Goal: Information Seeking & Learning: Compare options

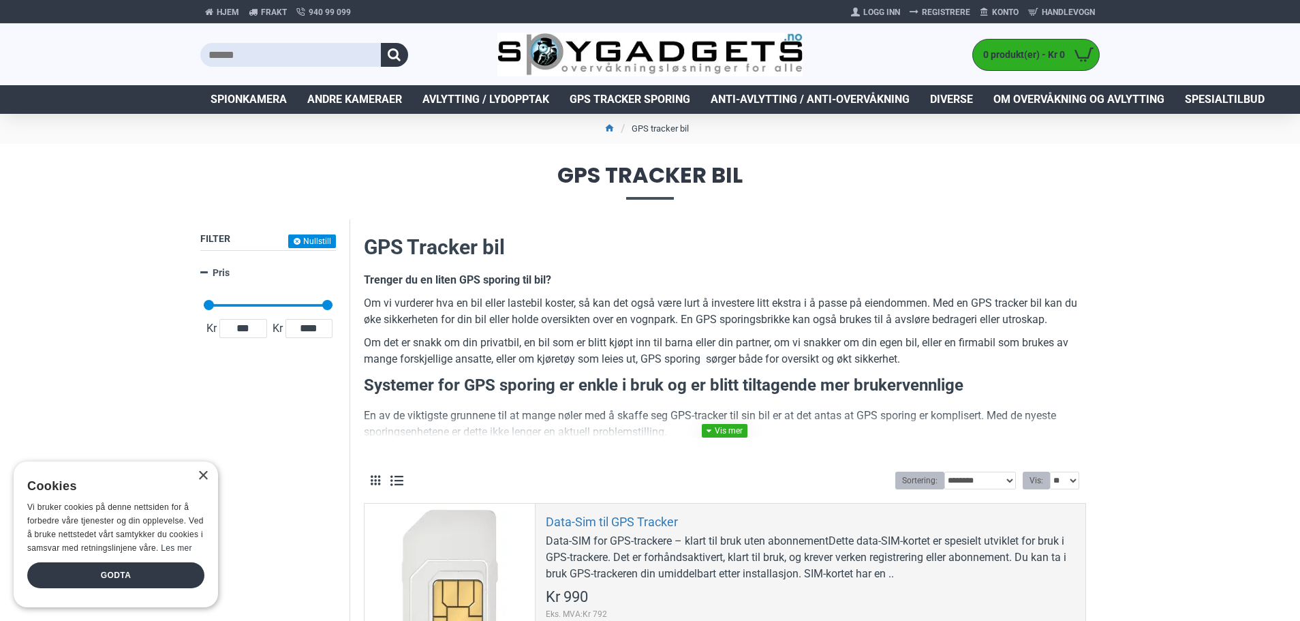
click at [739, 430] on link at bounding box center [725, 431] width 46 height 14
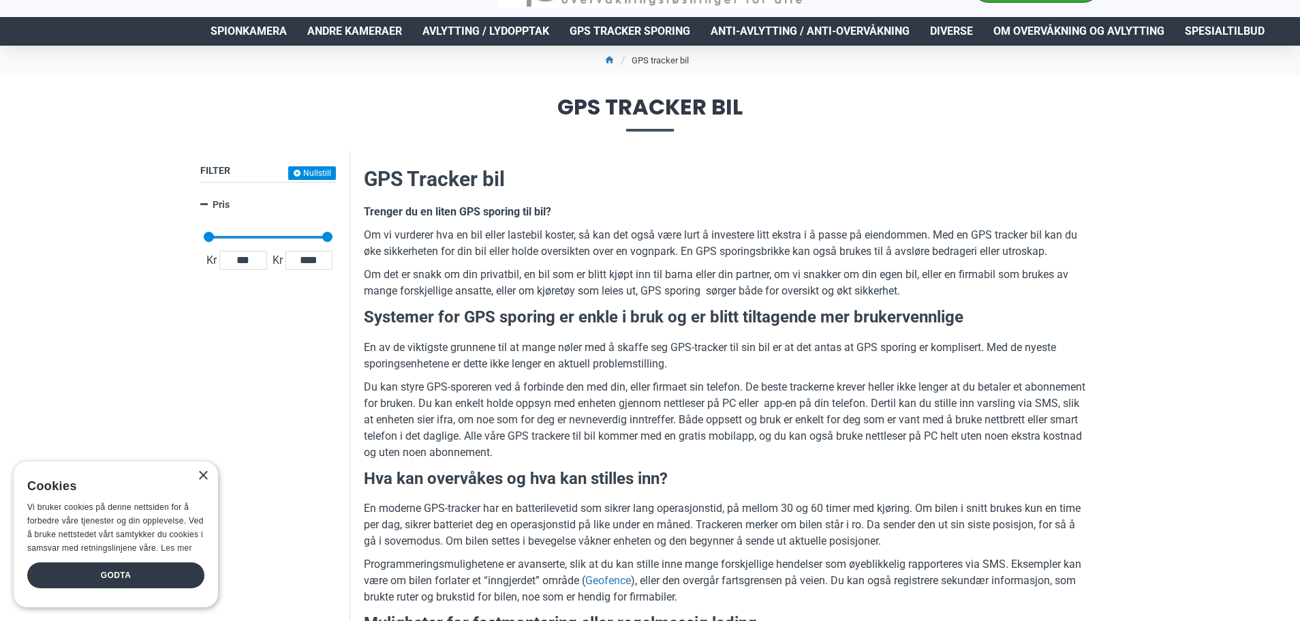
scroll to position [136, 0]
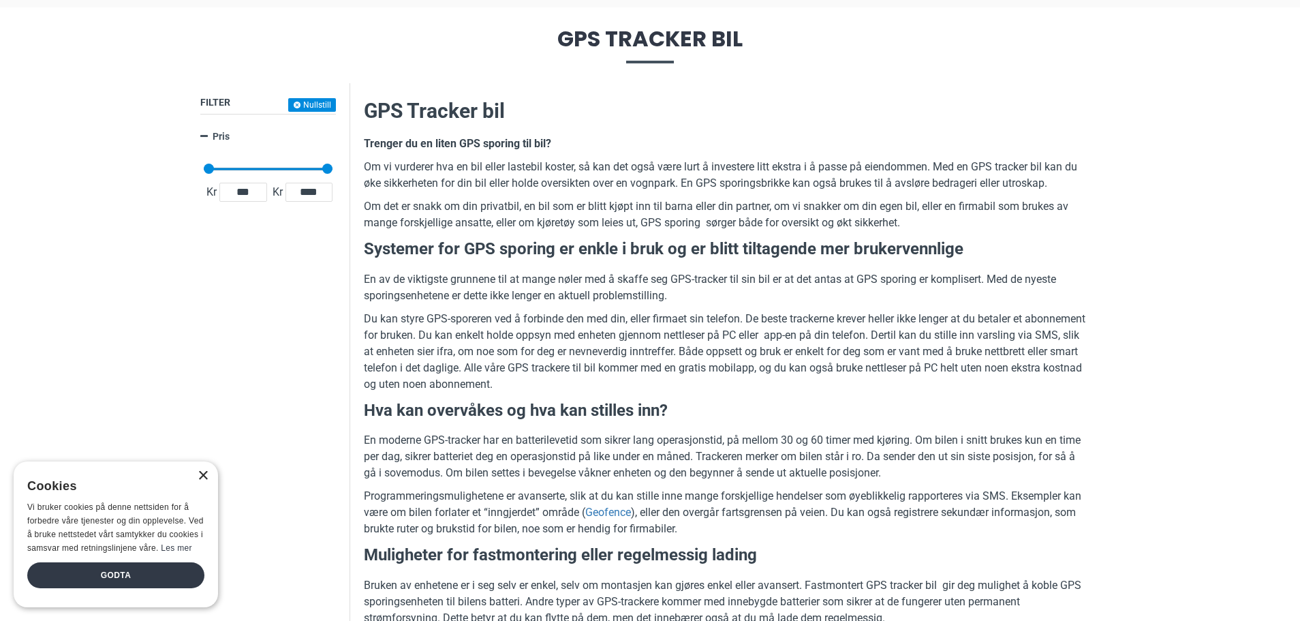
click at [204, 476] on div "×" at bounding box center [203, 476] width 10 height 10
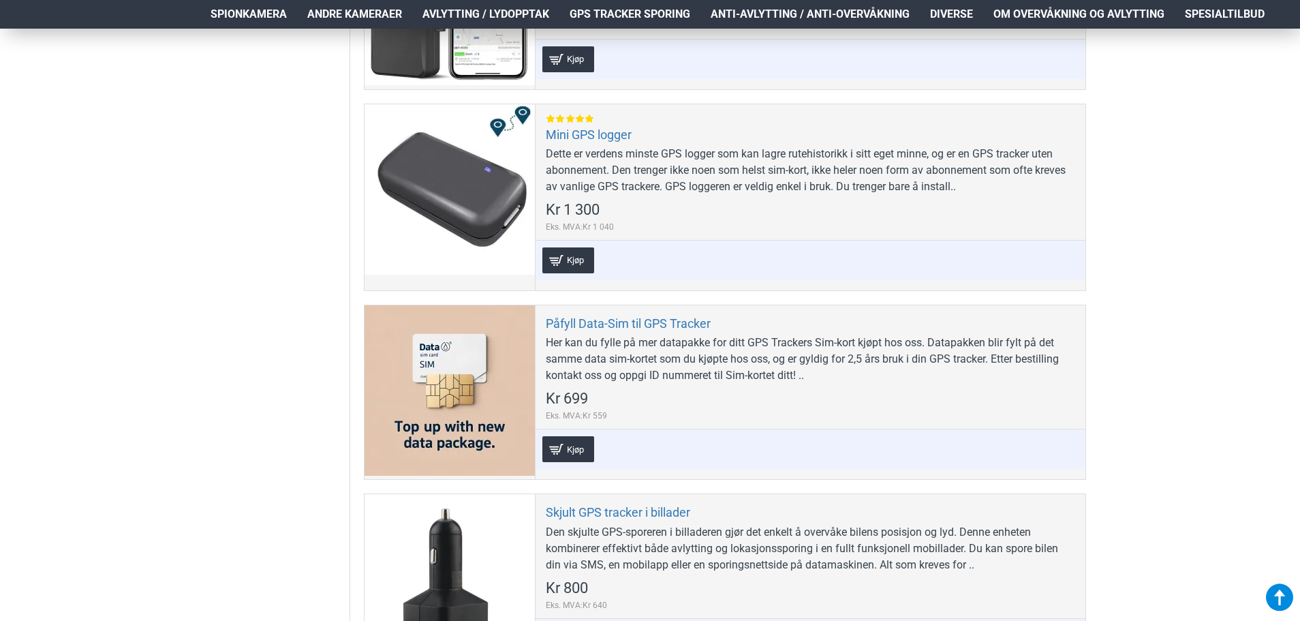
scroll to position [2180, 0]
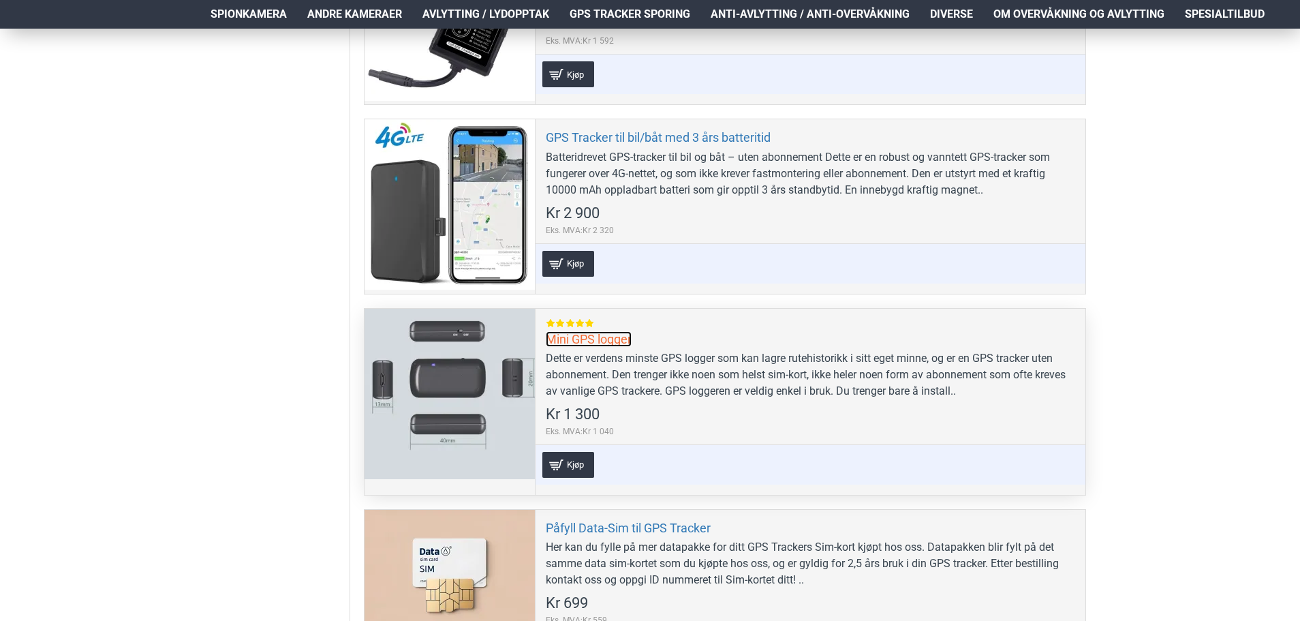
click at [574, 341] on link "Mini GPS logger" at bounding box center [589, 339] width 86 height 16
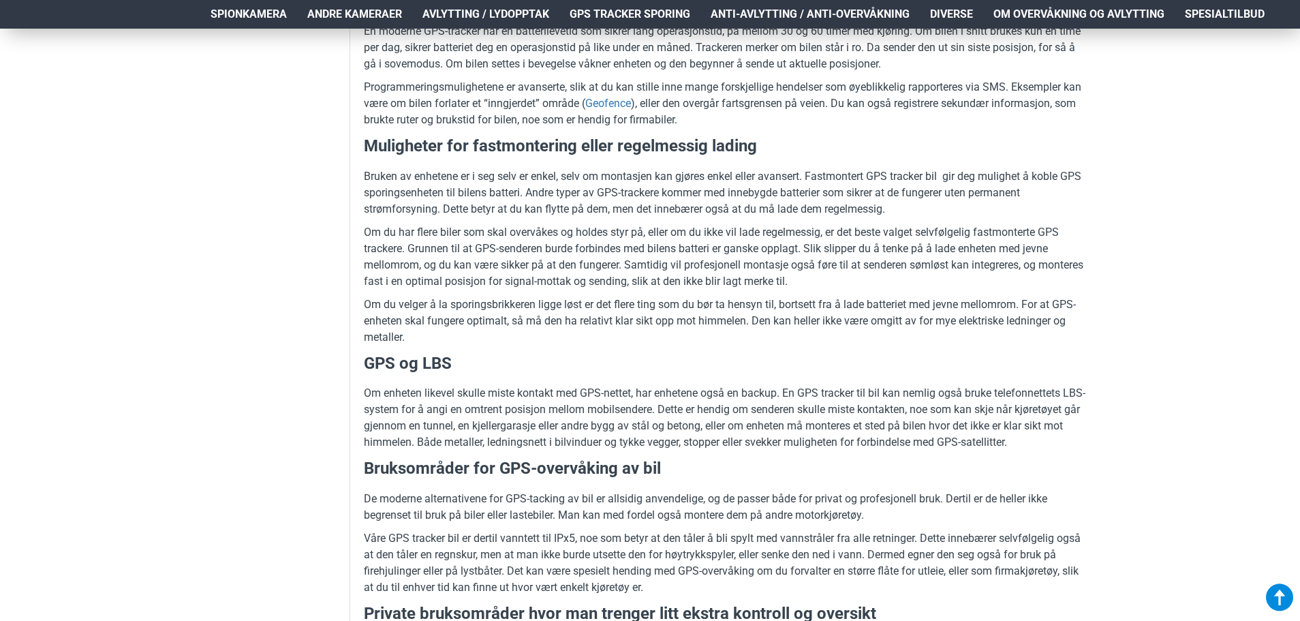
scroll to position [613, 0]
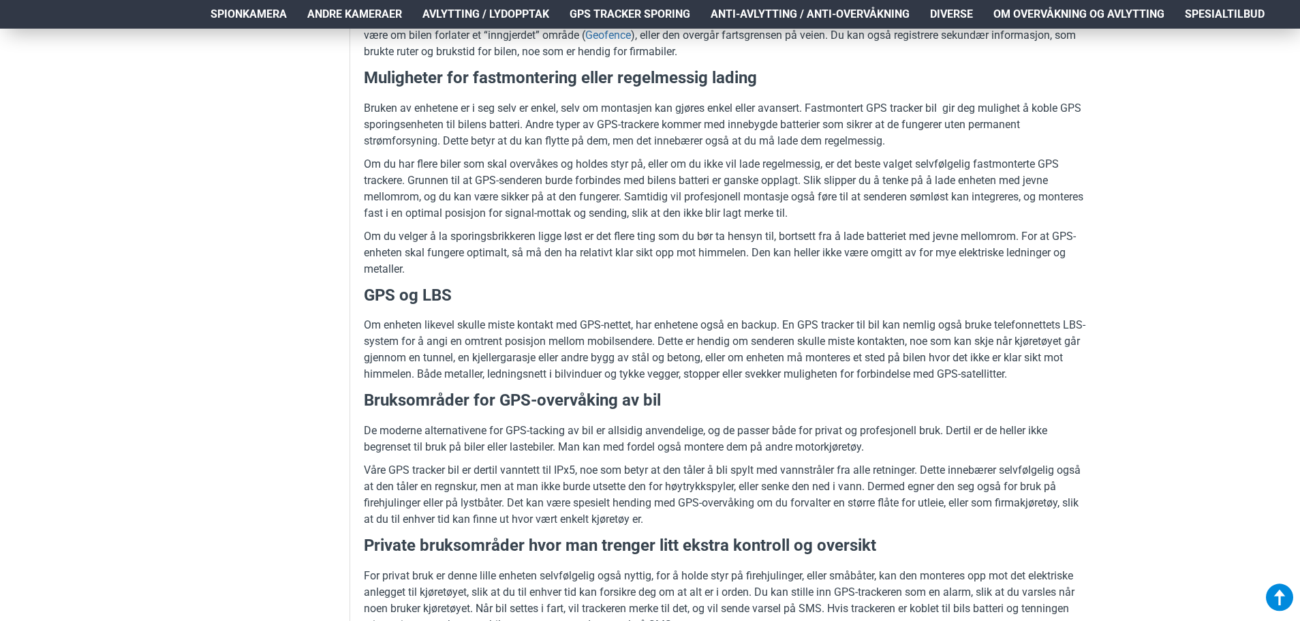
click at [518, 14] on span "Avlytting / Lydopptak" at bounding box center [485, 14] width 127 height 16
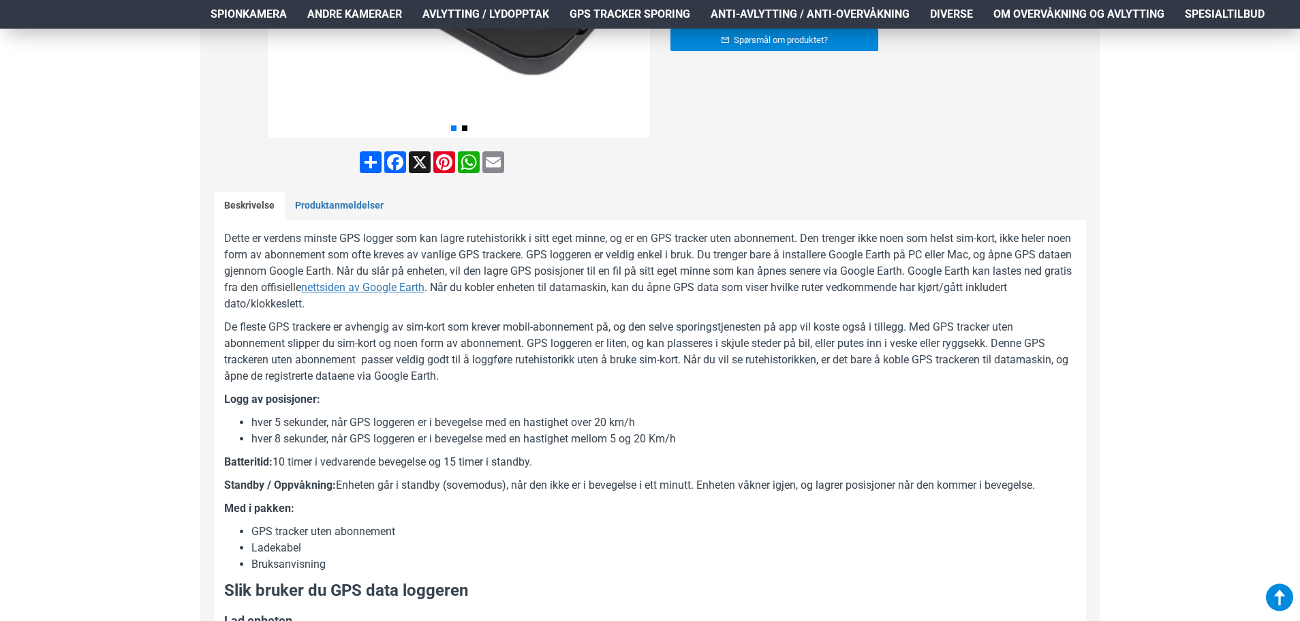
scroll to position [409, 0]
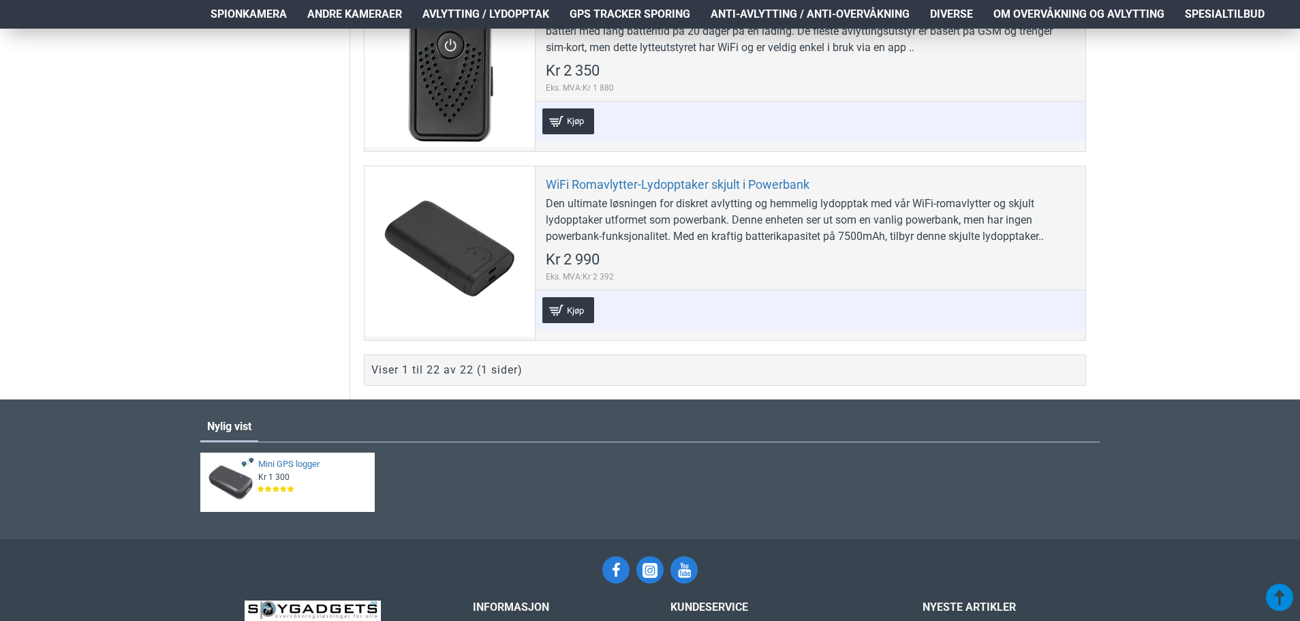
scroll to position [4292, 0]
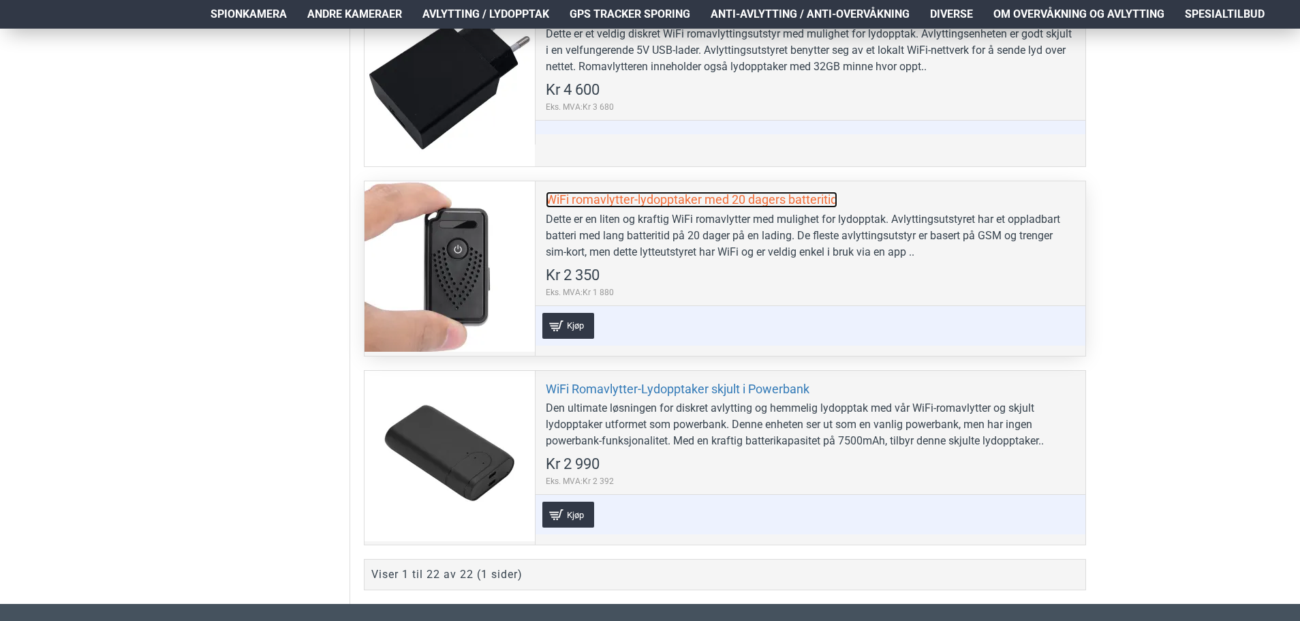
click at [657, 205] on link "WiFi romavlytter-lydopptaker med 20 dagers batteritid" at bounding box center [692, 199] width 292 height 16
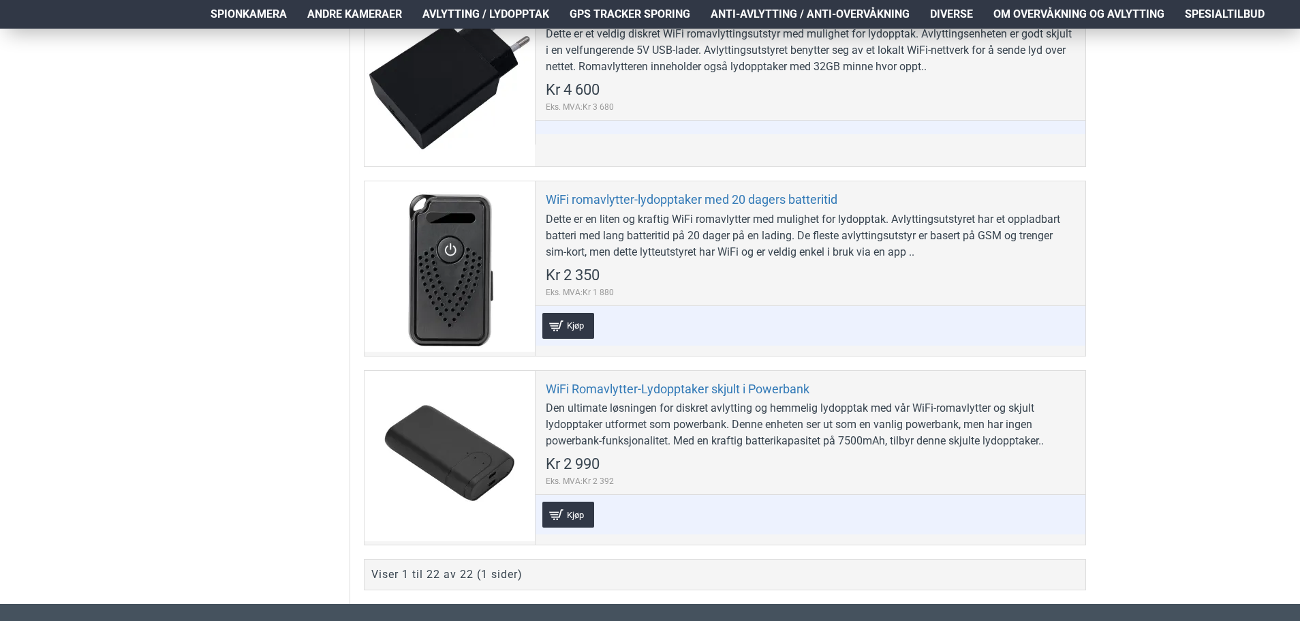
scroll to position [4497, 0]
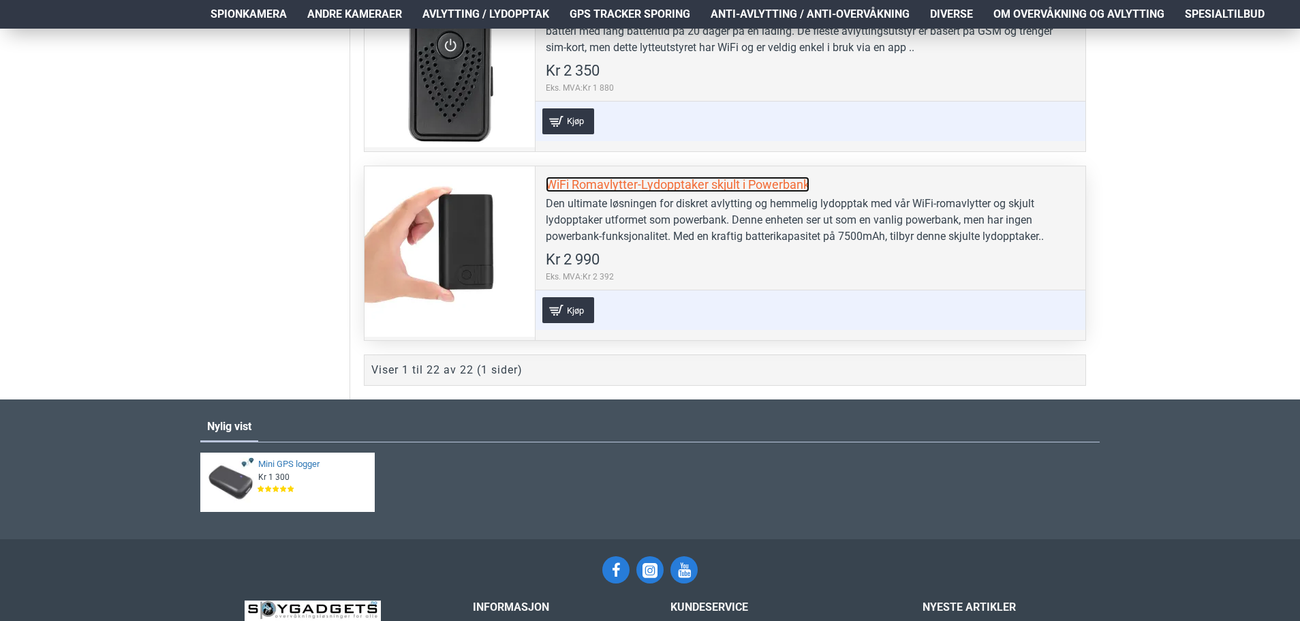
click at [663, 185] on link "WiFi Romavlytter-Lydopptaker skjult i Powerbank" at bounding box center [678, 184] width 264 height 16
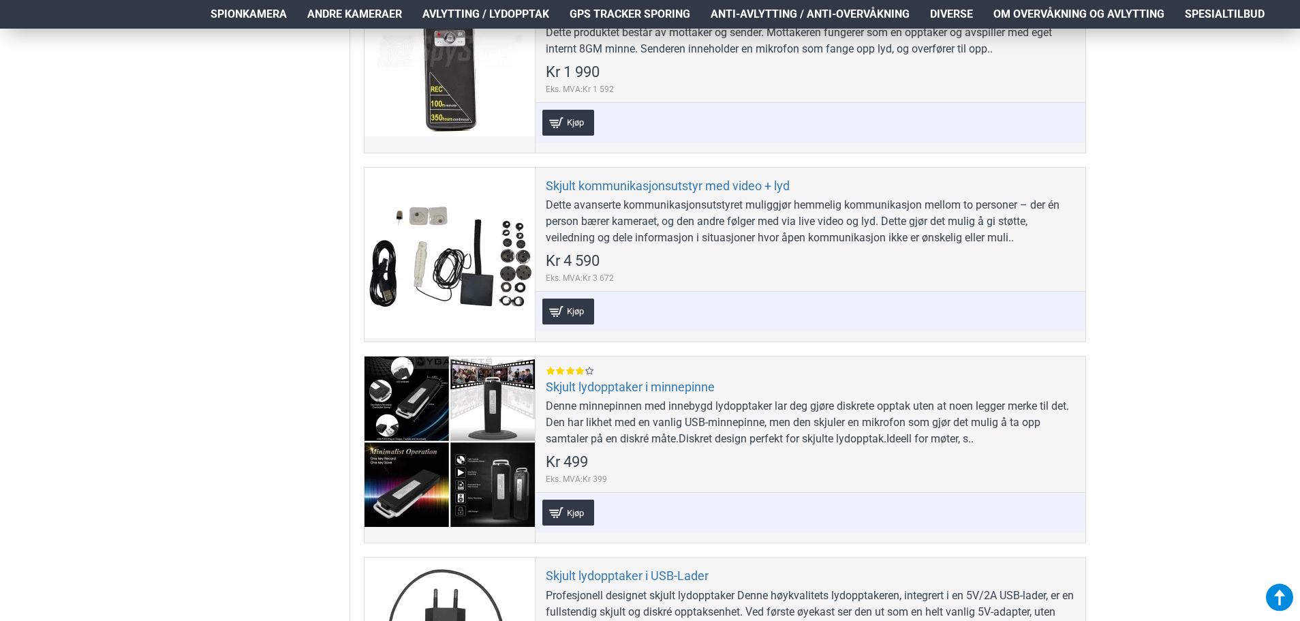
scroll to position [2453, 0]
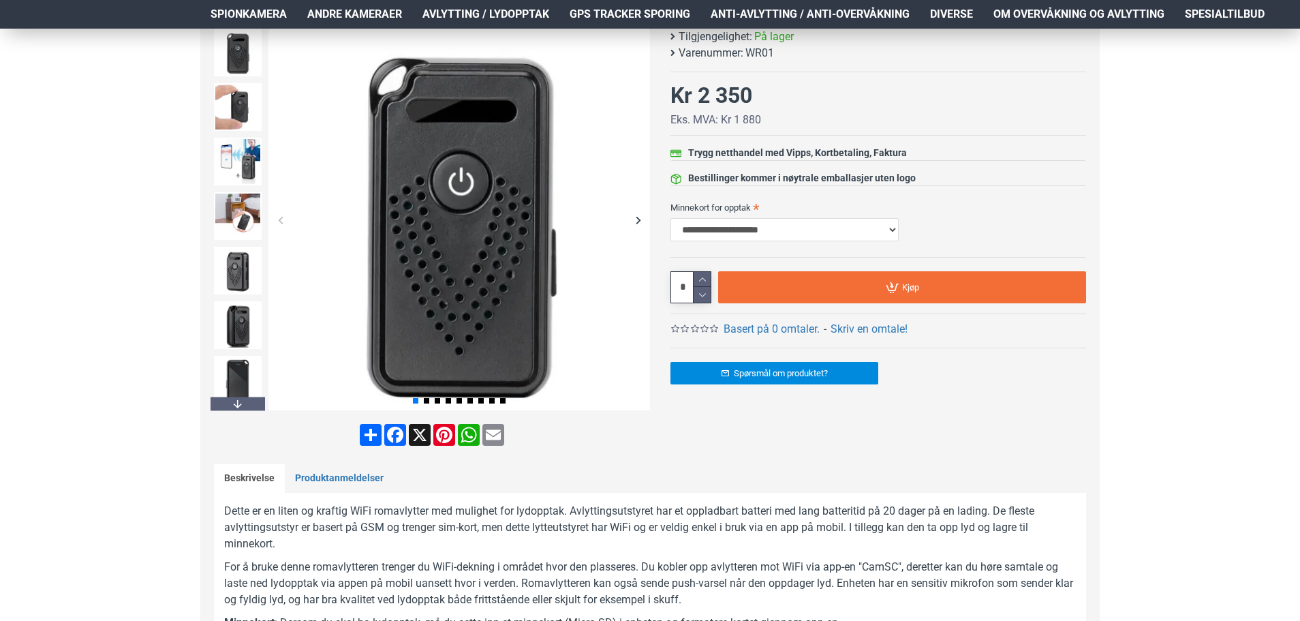
scroll to position [68, 0]
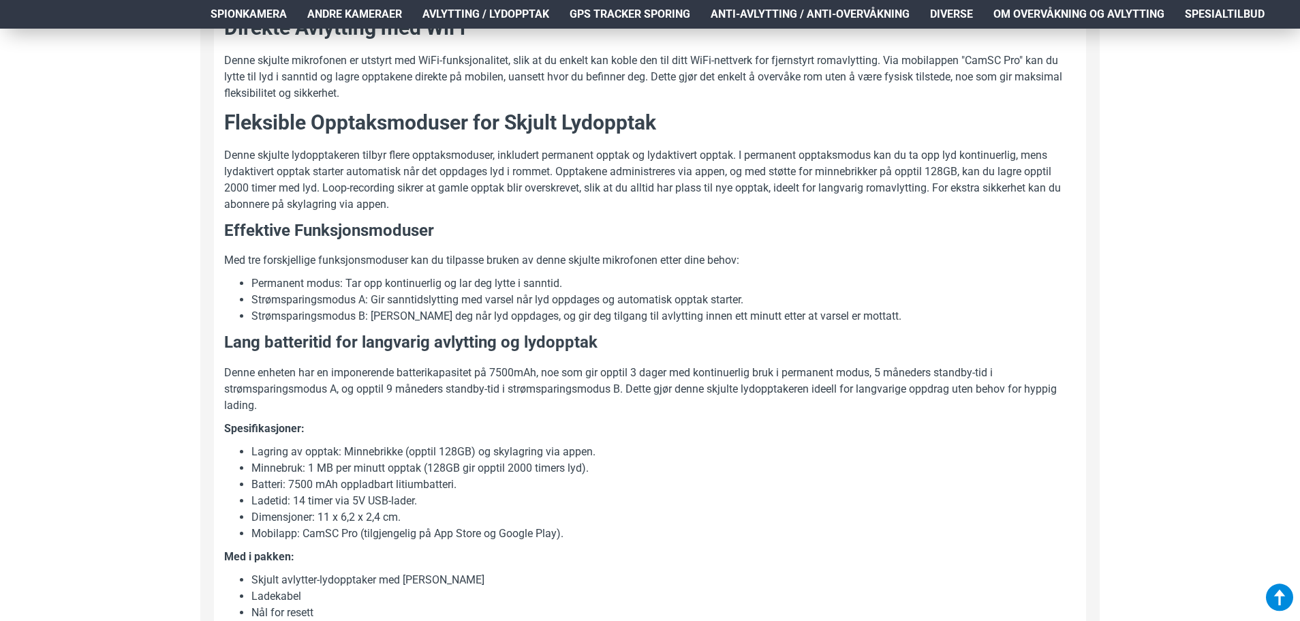
scroll to position [886, 0]
